Goal: Transaction & Acquisition: Purchase product/service

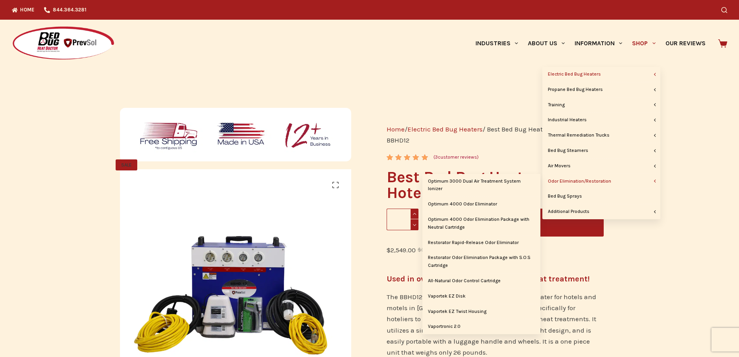
click at [569, 178] on link "Odor Elimination/Restoration" at bounding box center [602, 181] width 118 height 15
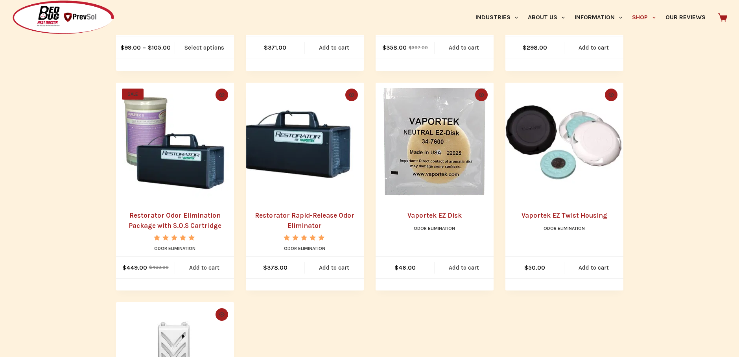
scroll to position [341, 0]
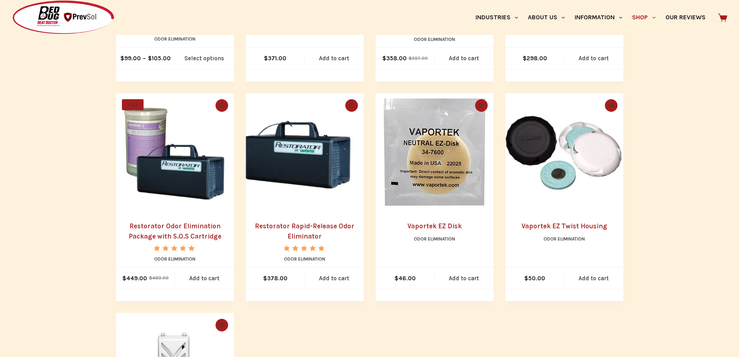
click at [170, 224] on link "Restorator Odor Elimination Package with S.O.S Cartridge" at bounding box center [175, 231] width 93 height 18
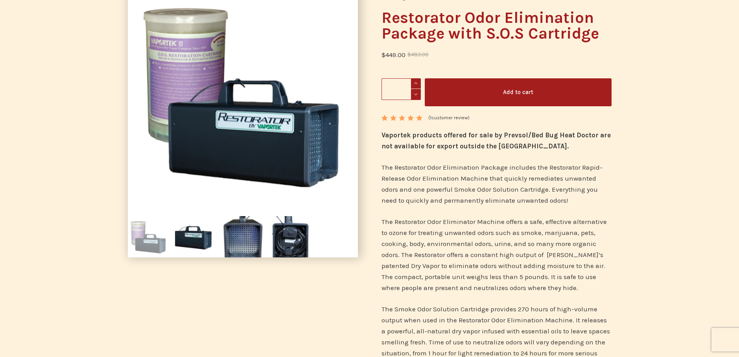
scroll to position [39, 0]
